Goal: Task Accomplishment & Management: Use online tool/utility

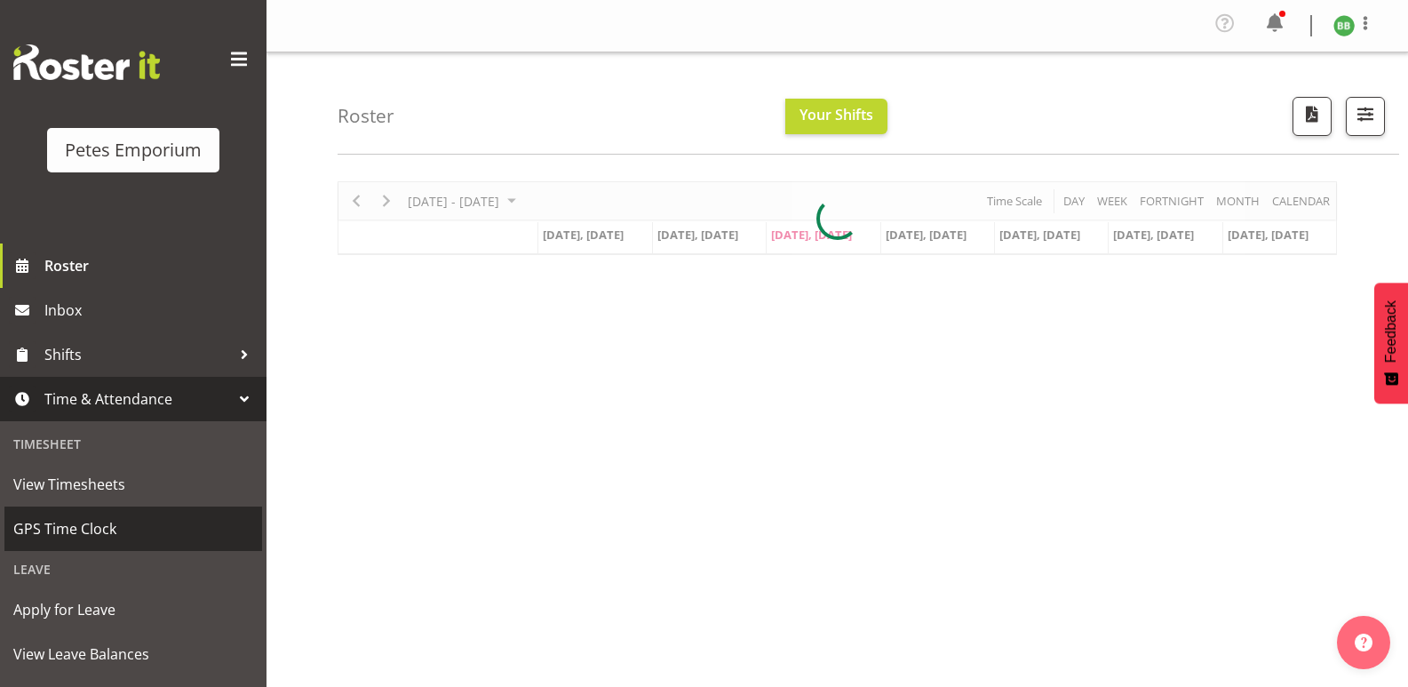
click at [130, 525] on span "GPS Time Clock" at bounding box center [133, 528] width 240 height 27
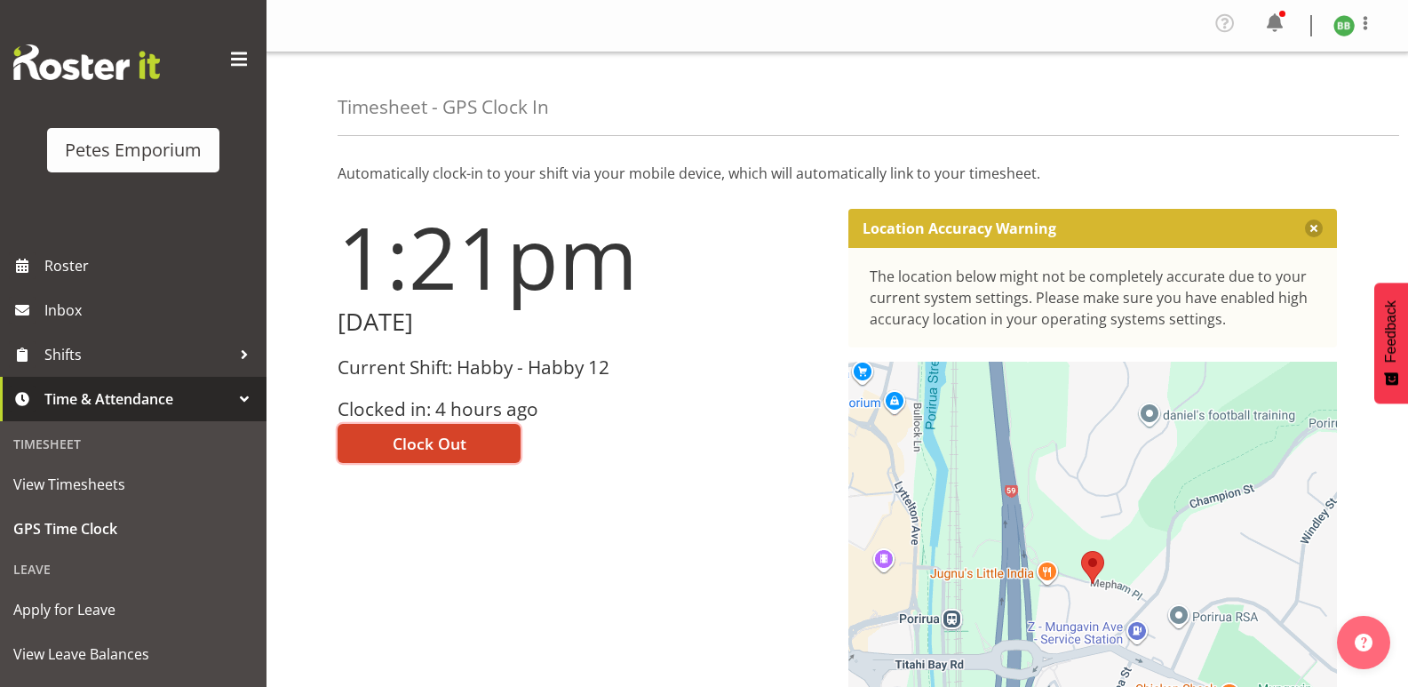
click at [434, 445] on span "Clock Out" at bounding box center [430, 443] width 74 height 23
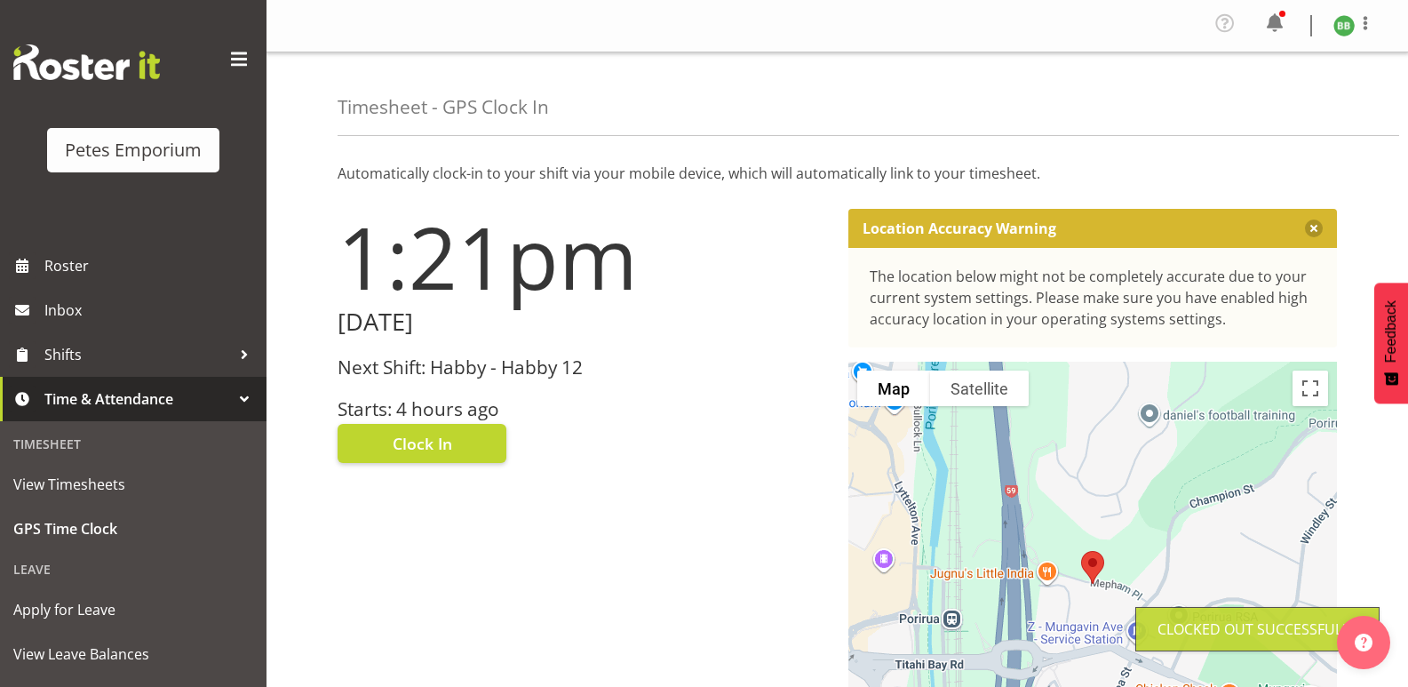
click at [1340, 29] on img at bounding box center [1344, 25] width 21 height 21
click at [1285, 95] on link "Log Out" at bounding box center [1291, 98] width 171 height 32
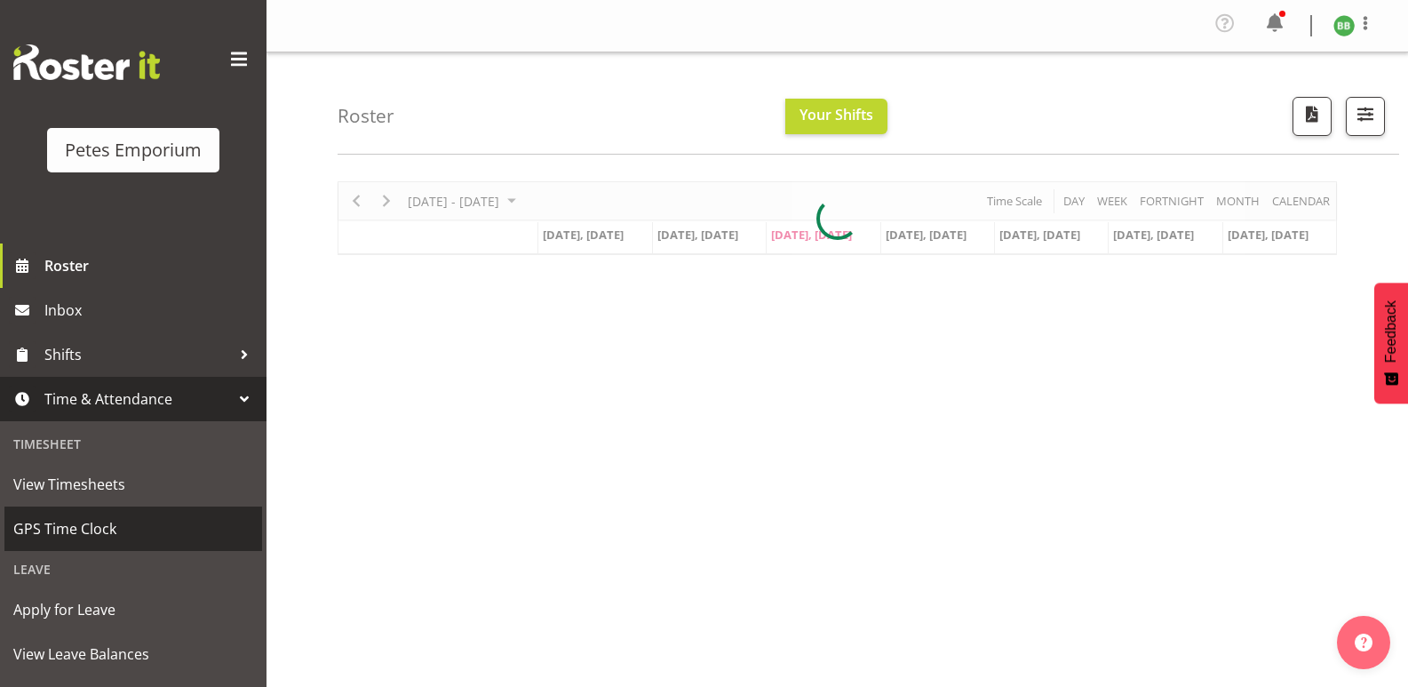
click at [124, 525] on span "GPS Time Clock" at bounding box center [133, 528] width 240 height 27
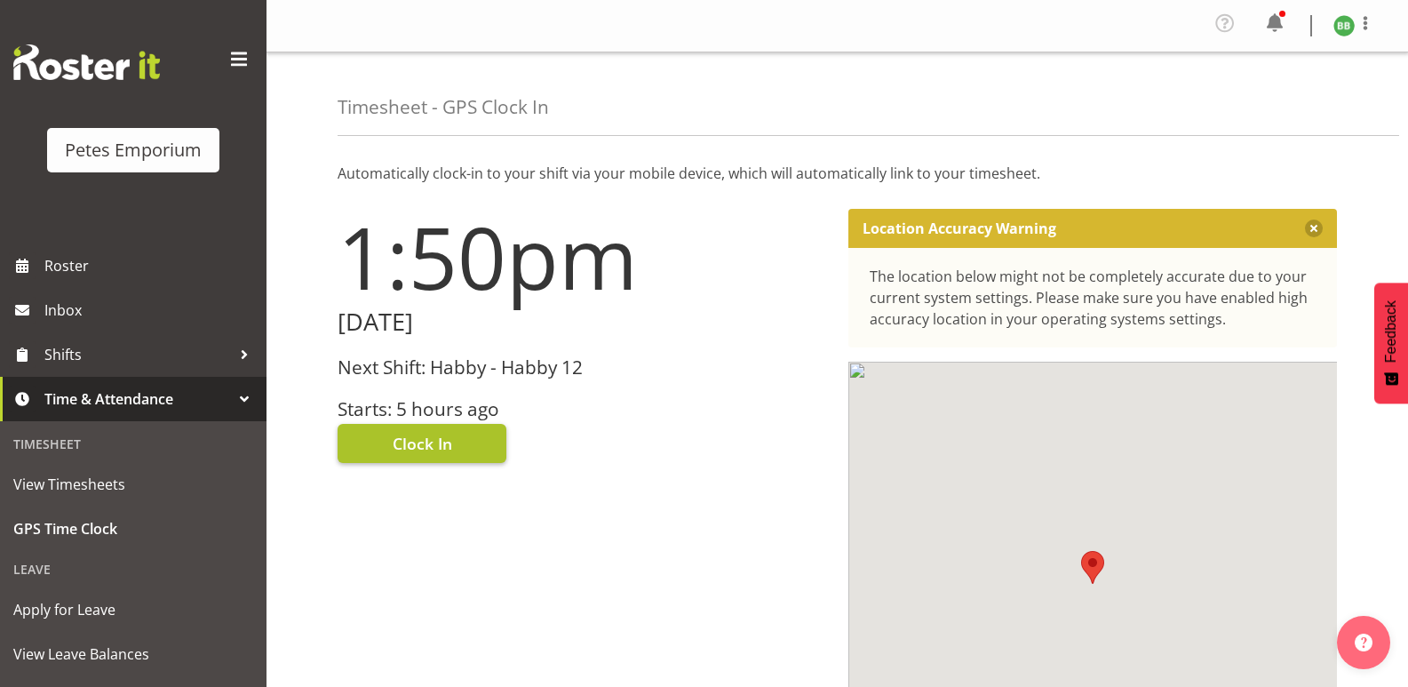
click at [421, 444] on span "Clock In" at bounding box center [423, 443] width 60 height 23
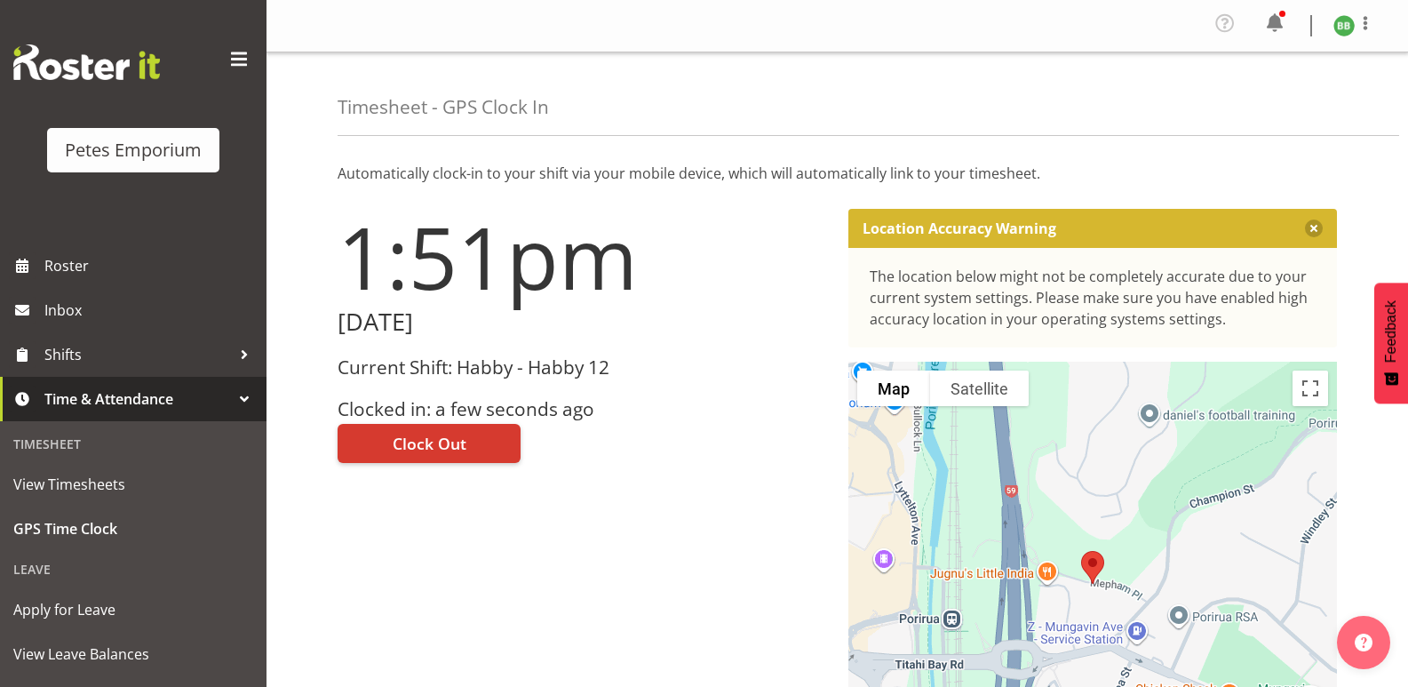
click at [1334, 22] on img at bounding box center [1344, 25] width 21 height 21
click at [1267, 95] on link "Log Out" at bounding box center [1291, 98] width 171 height 32
